Goal: Navigation & Orientation: Find specific page/section

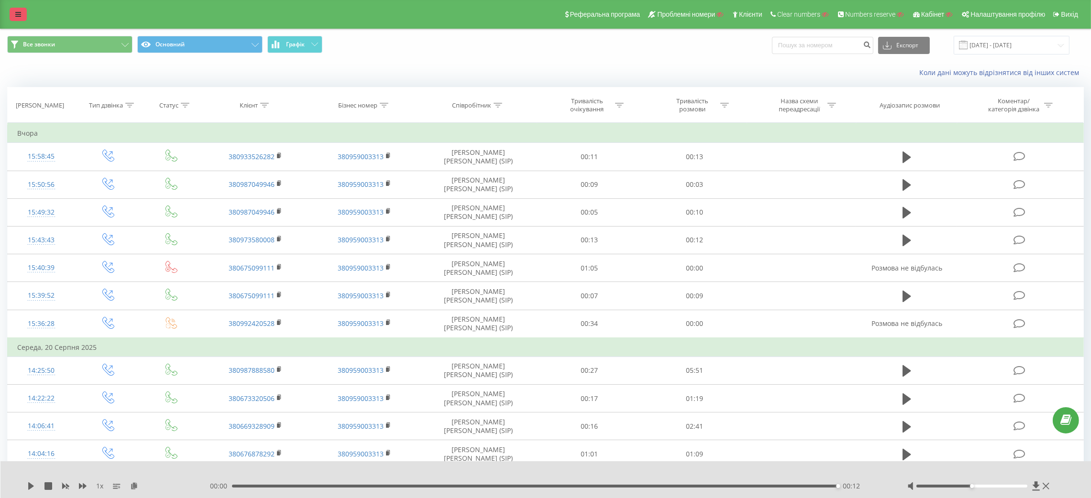
click at [14, 10] on link at bounding box center [18, 14] width 17 height 13
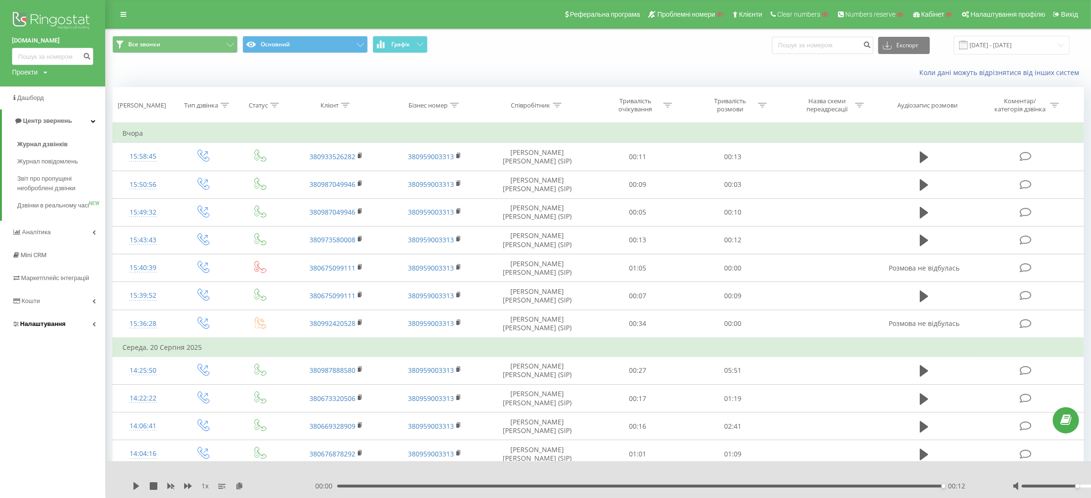
click at [48, 336] on link "Налаштування" at bounding box center [52, 324] width 105 height 23
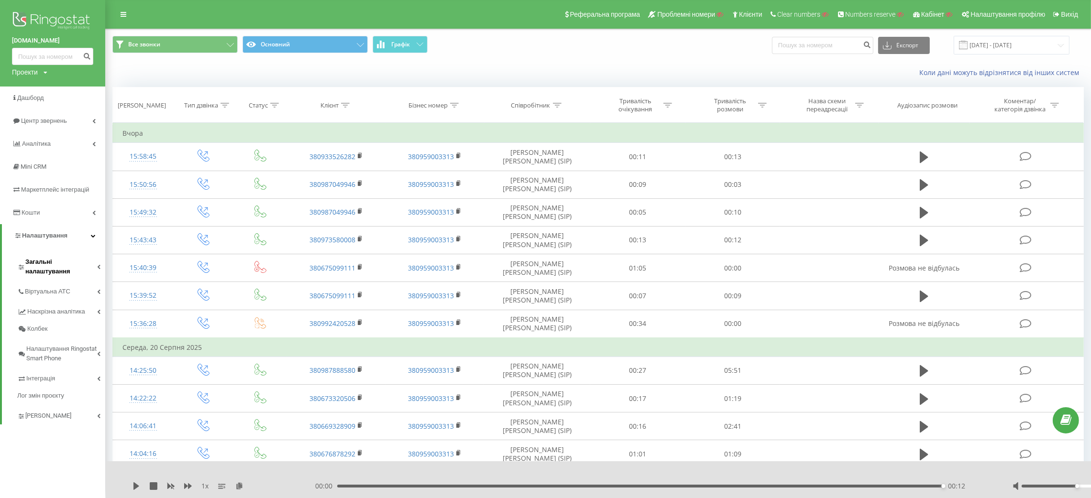
click at [53, 258] on span "Загальні налаштування" at bounding box center [61, 266] width 72 height 19
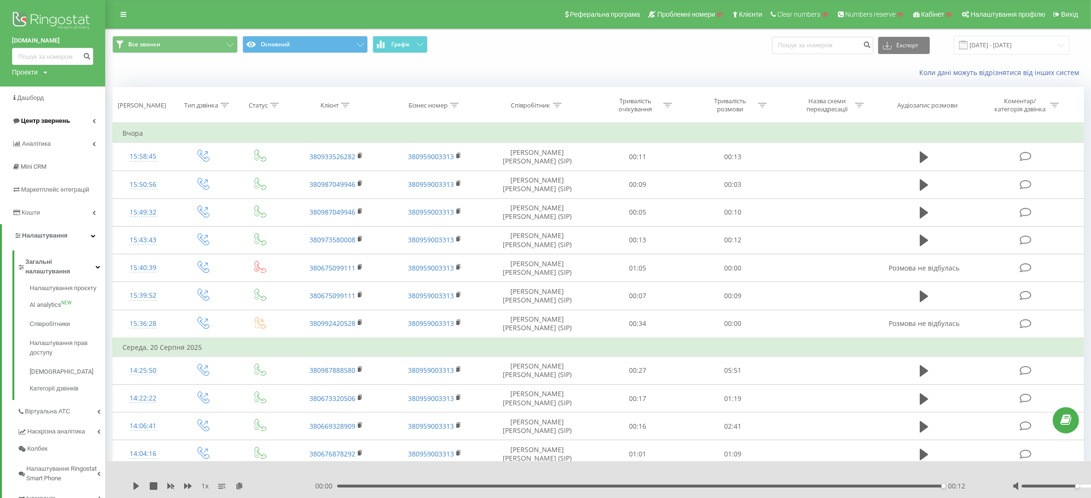
click at [54, 125] on span "Центр звернень" at bounding box center [41, 121] width 58 height 10
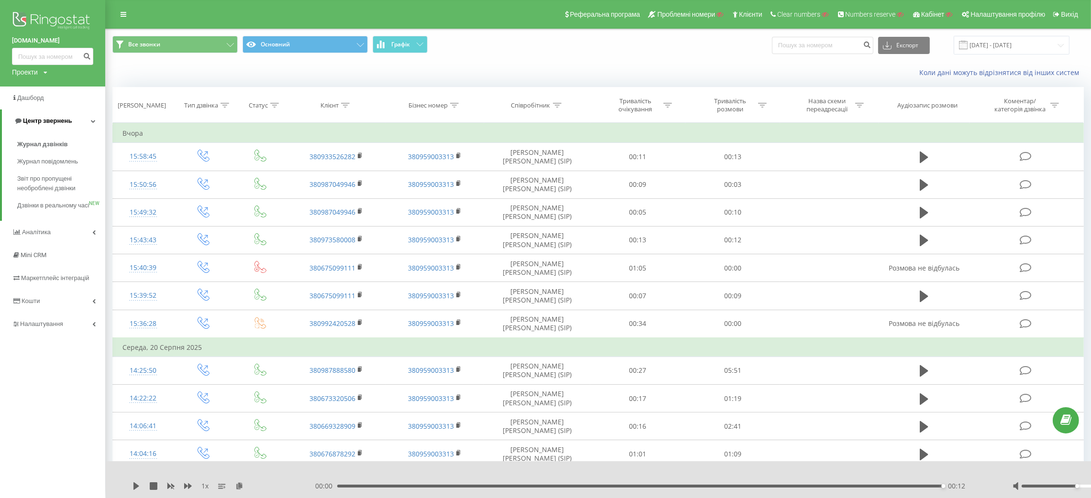
click at [54, 125] on span "Центр звернень" at bounding box center [43, 121] width 58 height 10
click at [54, 125] on span "Центр звернень" at bounding box center [41, 121] width 58 height 10
click at [47, 215] on span "Дзвінки в реальному часі" at bounding box center [53, 210] width 73 height 19
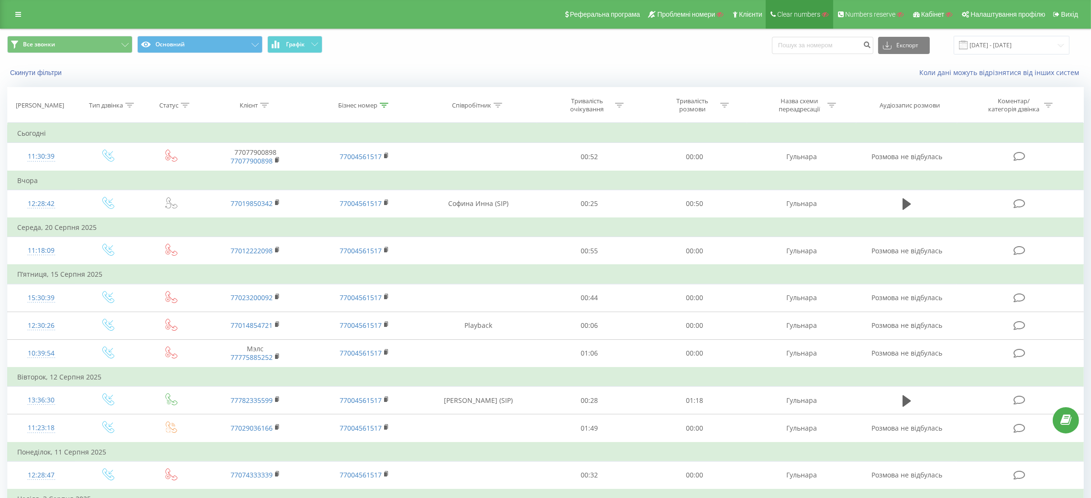
click at [788, 12] on span "Clear numbers" at bounding box center [798, 15] width 43 height 8
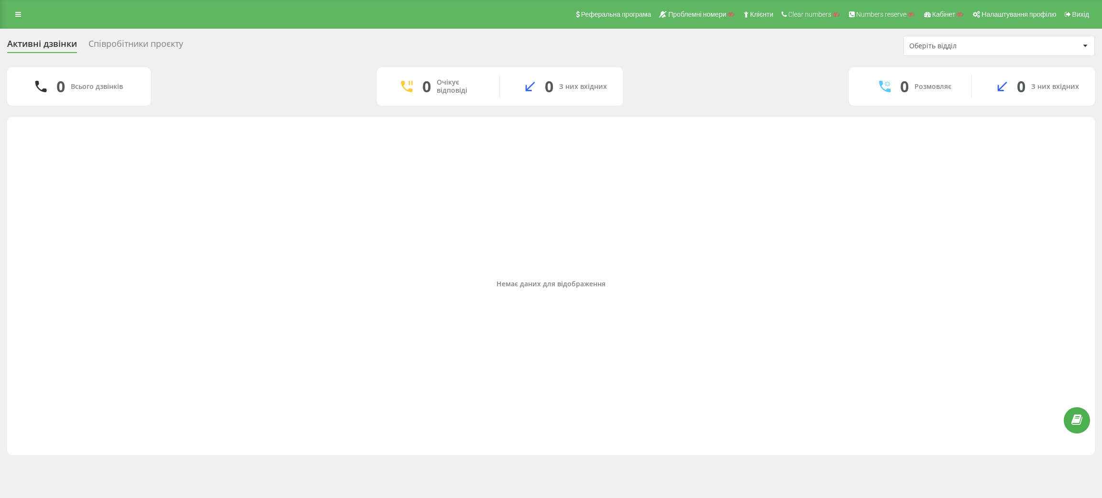
click at [148, 44] on div "Співробітники проєкту" at bounding box center [135, 46] width 95 height 15
